Goal: Transaction & Acquisition: Book appointment/travel/reservation

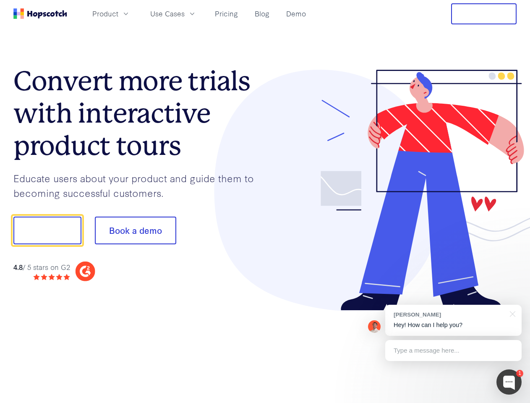
click at [265, 201] on div at bounding box center [391, 190] width 252 height 241
click at [118, 13] on span "Product" at bounding box center [105, 13] width 26 height 10
click at [185, 13] on span "Use Cases" at bounding box center [167, 13] width 34 height 10
click at [484, 14] on button "Free Trial" at bounding box center [483, 13] width 65 height 21
click at [47, 230] on button "Show me!" at bounding box center [47, 230] width 68 height 28
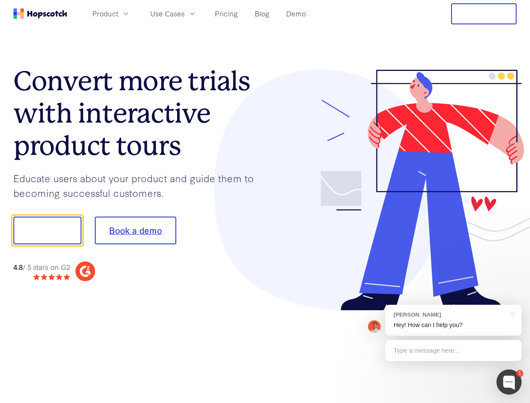
click at [135, 230] on button "Book a demo" at bounding box center [135, 230] width 81 height 28
click at [509, 382] on div at bounding box center [508, 381] width 25 height 25
click at [453, 320] on div "[PERSON_NAME] Hey! How can I help you?" at bounding box center [453, 320] width 136 height 31
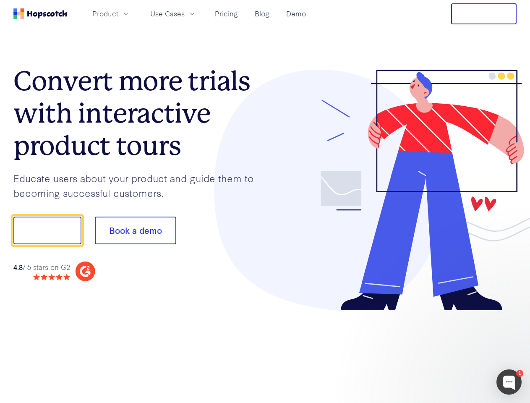
click at [511, 313] on div at bounding box center [442, 229] width 157 height 280
click at [453, 350] on div at bounding box center [442, 285] width 157 height 167
